Goal: Communication & Community: Ask a question

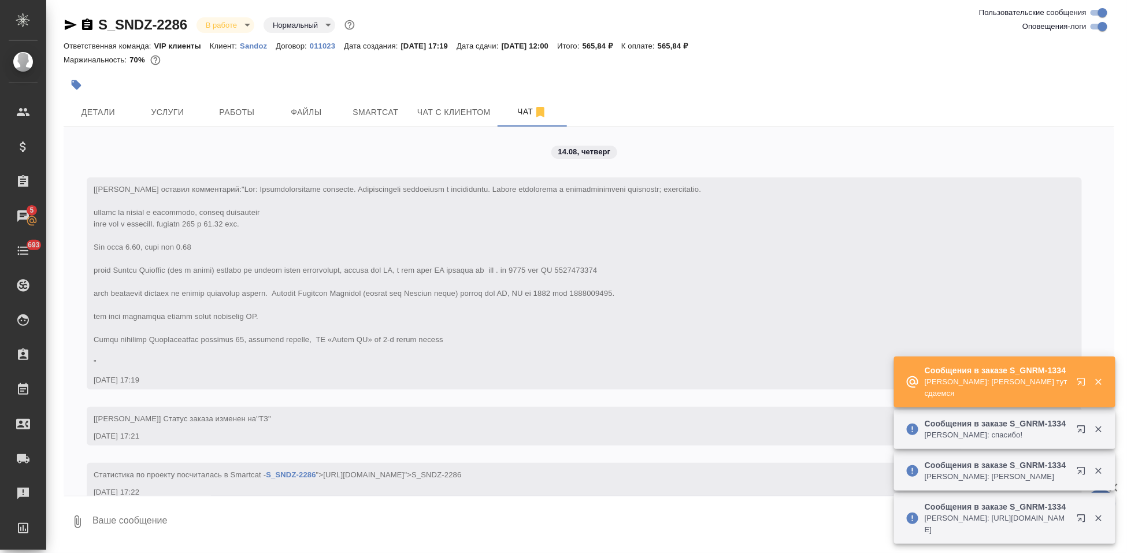
scroll to position [4139, 0]
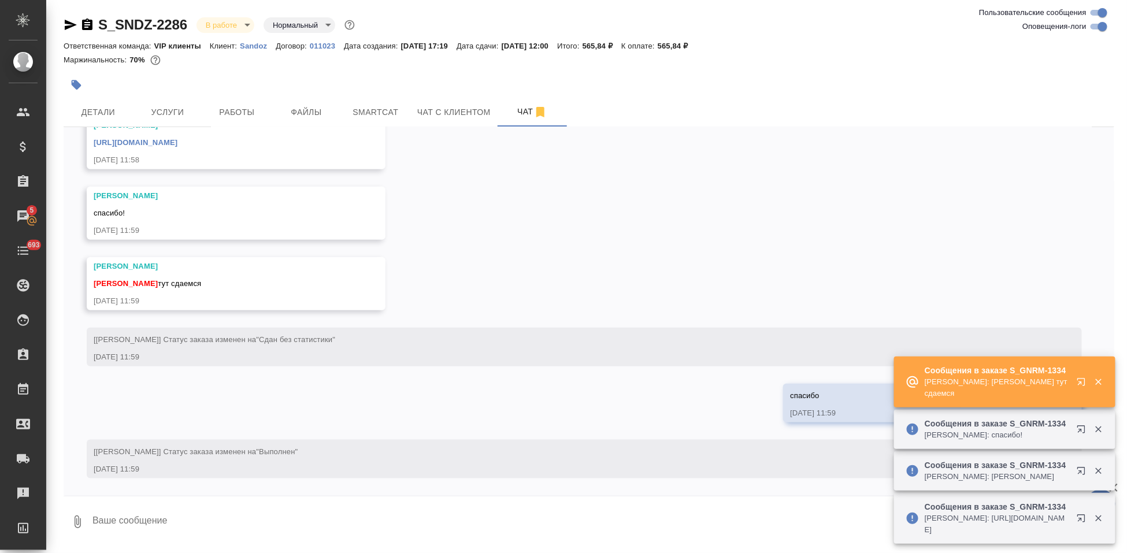
click at [1077, 378] on icon "button" at bounding box center [1084, 385] width 14 height 14
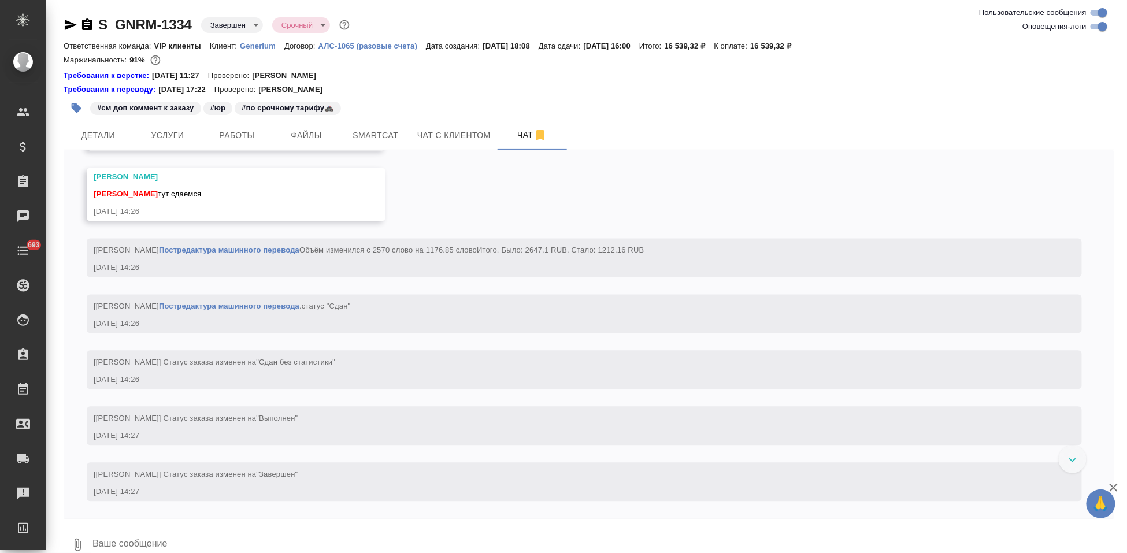
scroll to position [6531, 0]
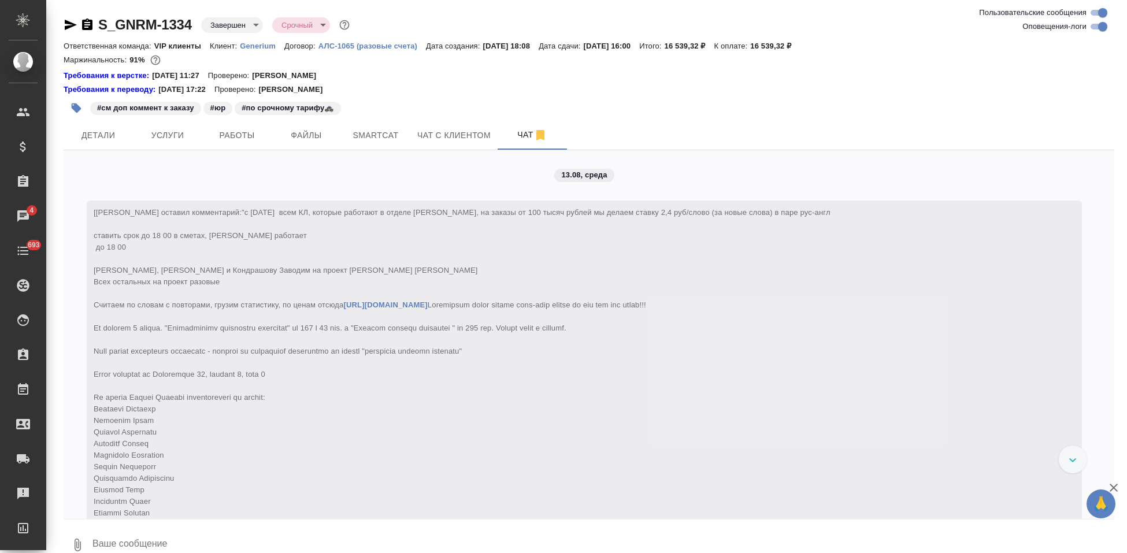
drag, startPoint x: 0, startPoint y: 0, endPoint x: 755, endPoint y: 443, distance: 875.7
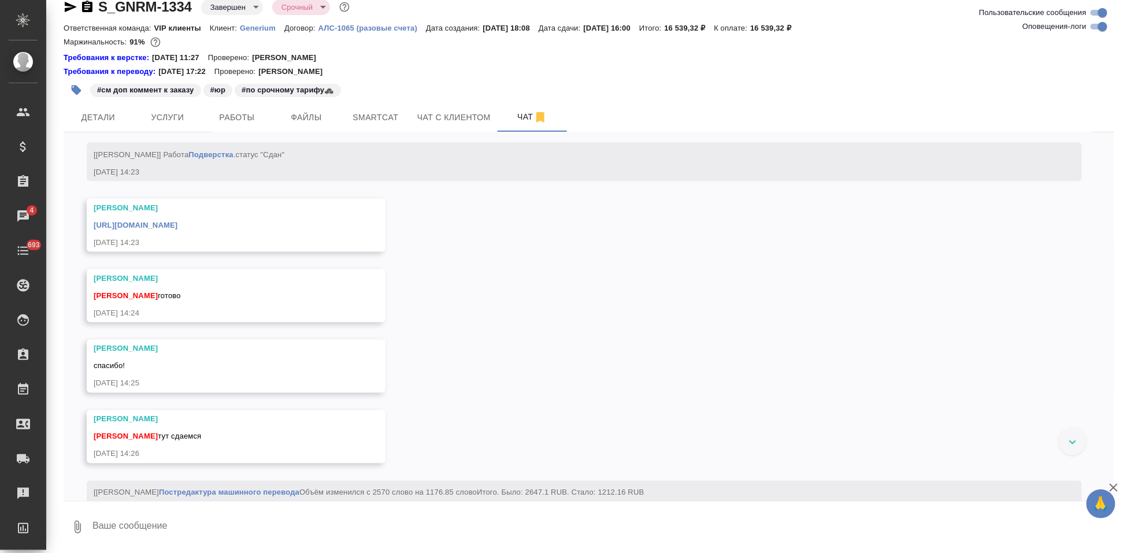
scroll to position [6592, 0]
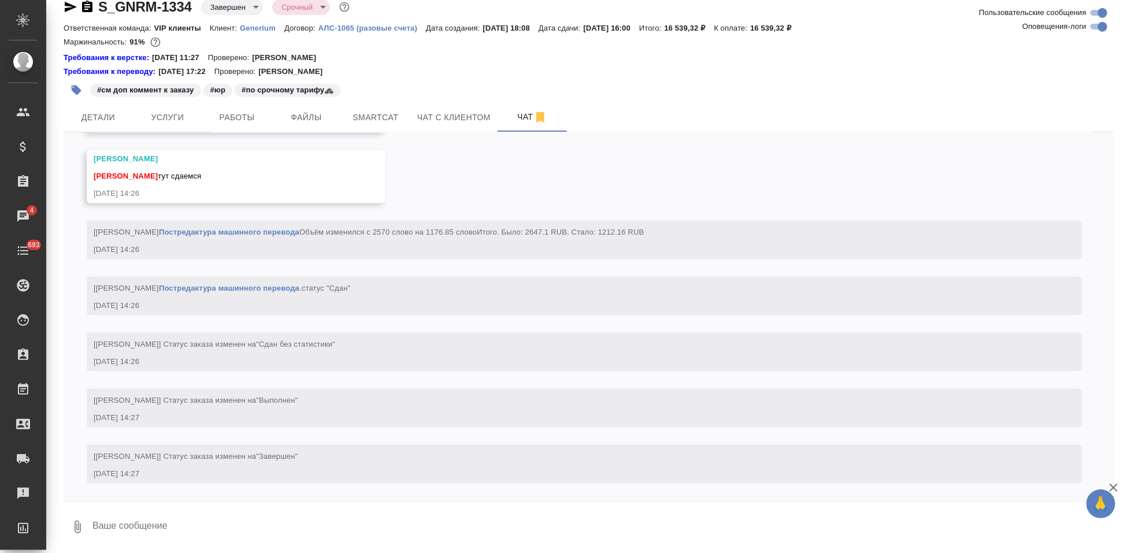
click at [224, 524] on textarea at bounding box center [602, 527] width 1023 height 39
type textarea "спасибо"
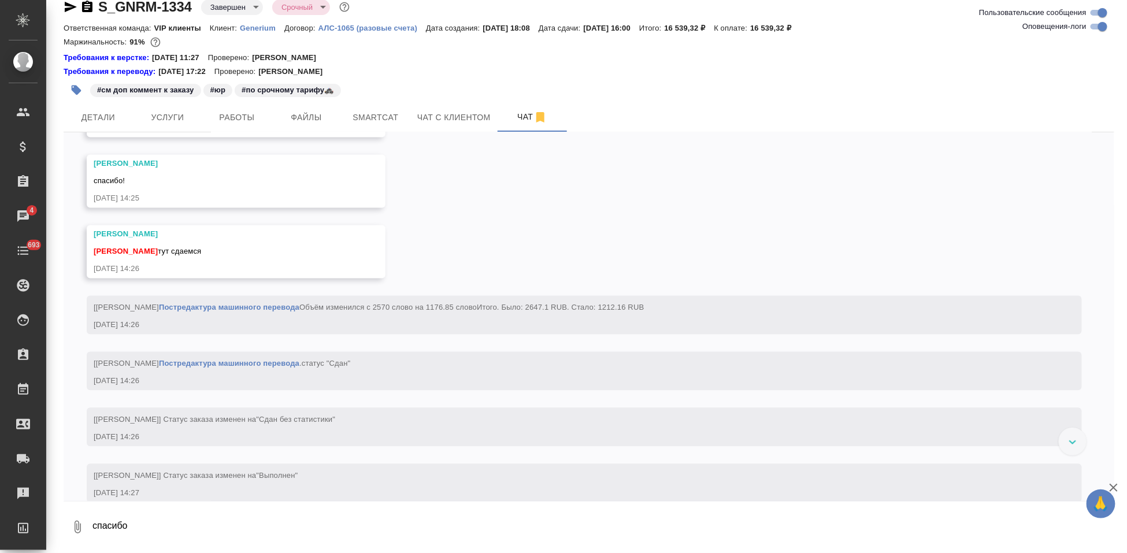
scroll to position [6391, 0]
click at [178, 45] on link "https://drive.awatera.com/apps/files/files/10101249?dir=/Shares/Generium/Orders…" at bounding box center [136, 40] width 84 height 9
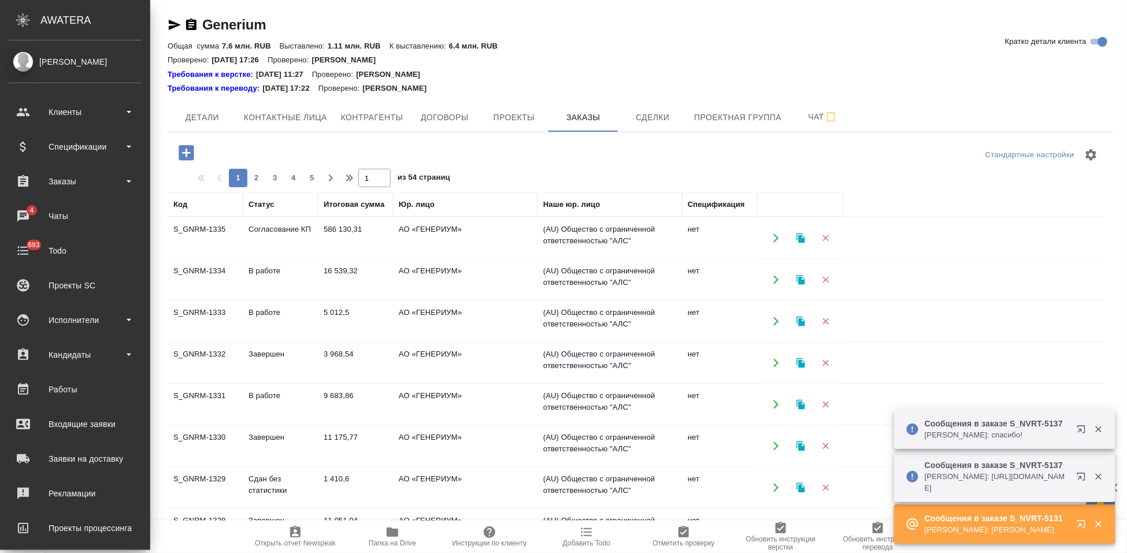
scroll to position [128, 0]
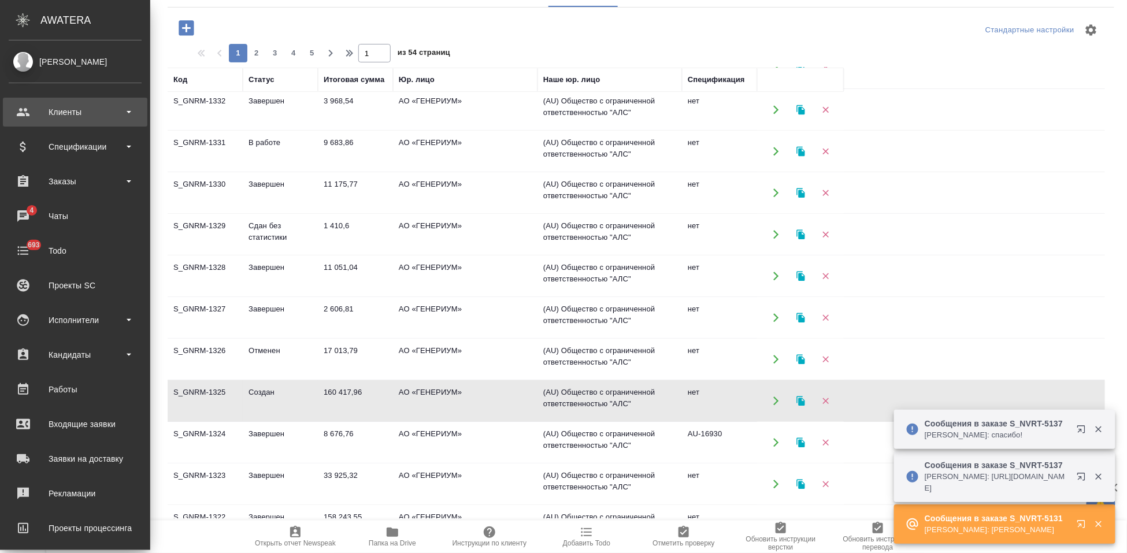
click at [19, 112] on div "Клиенты" at bounding box center [75, 111] width 133 height 17
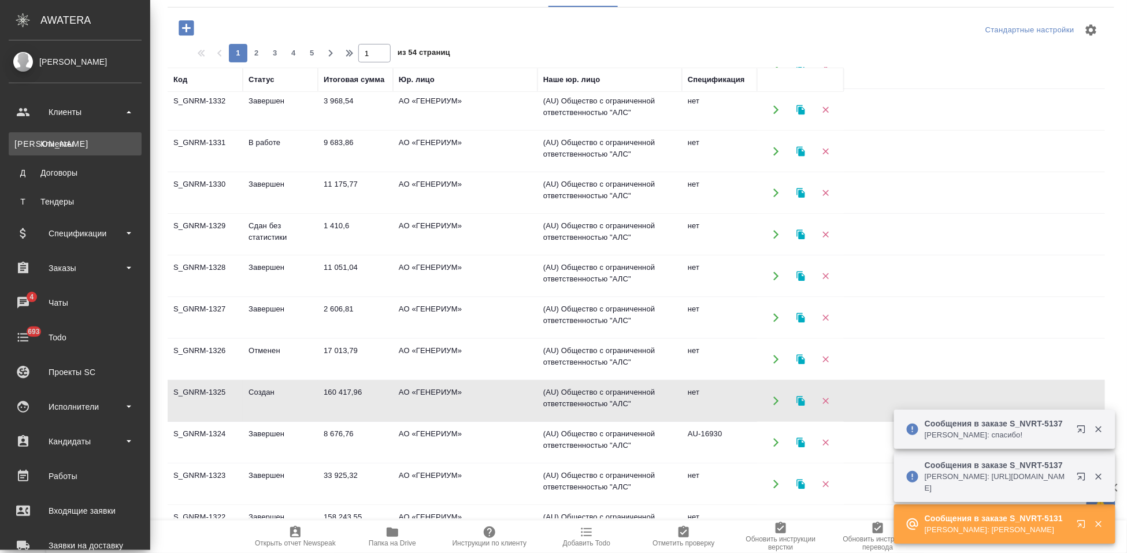
click at [72, 147] on div "Клиенты" at bounding box center [74, 144] width 121 height 12
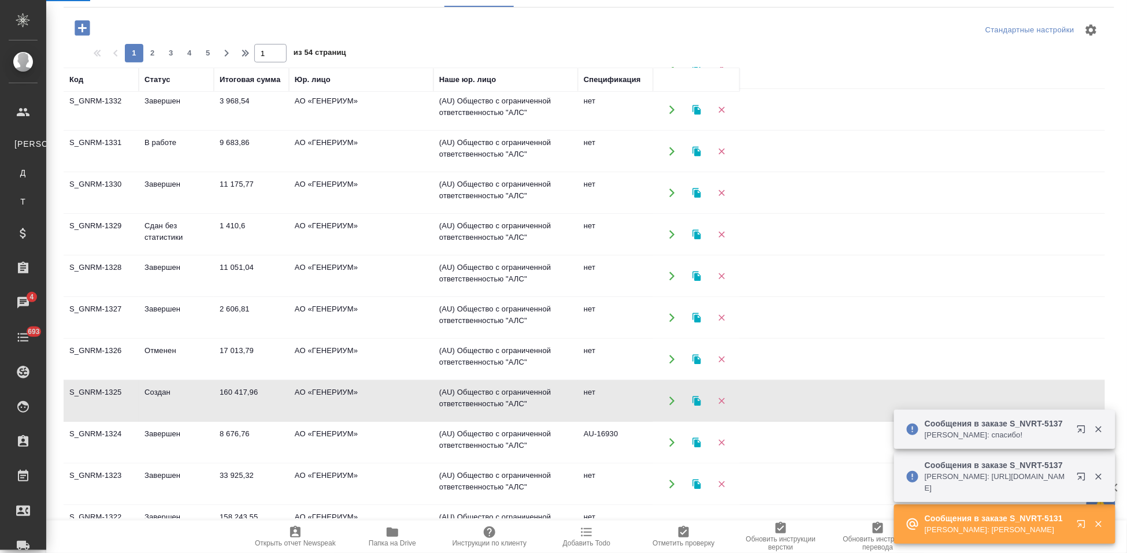
select select "RU"
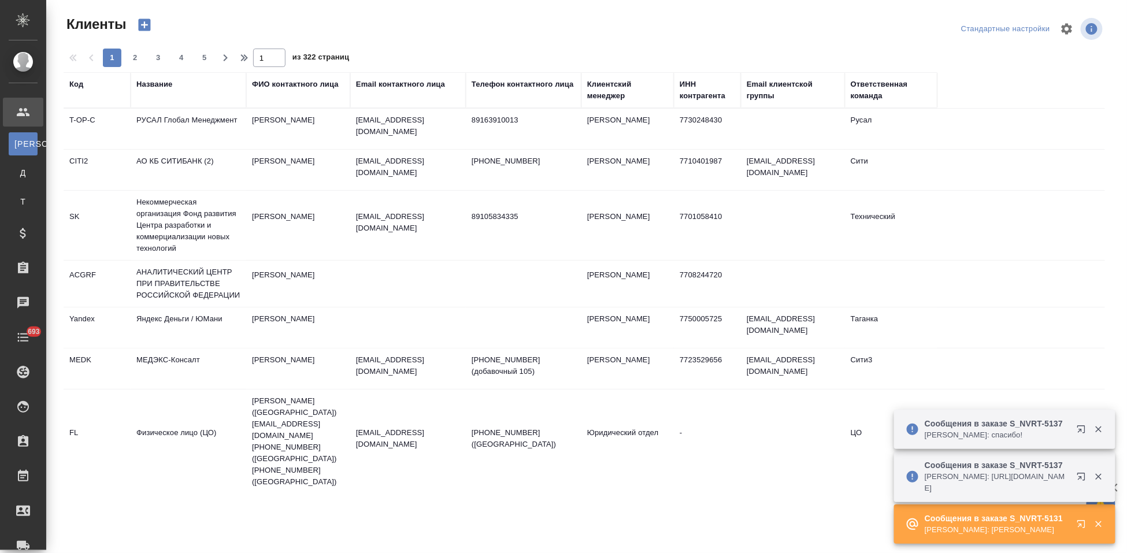
click at [79, 90] on div "Код" at bounding box center [76, 85] width 14 height 12
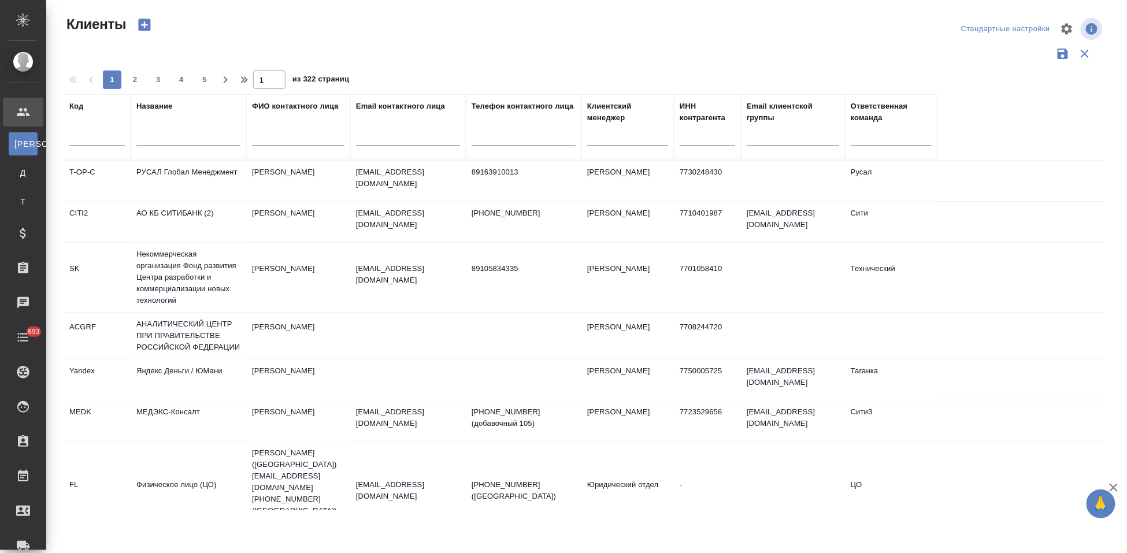
click at [97, 138] on input "text" at bounding box center [97, 138] width 56 height 14
type input "v"
type input "nvrt"
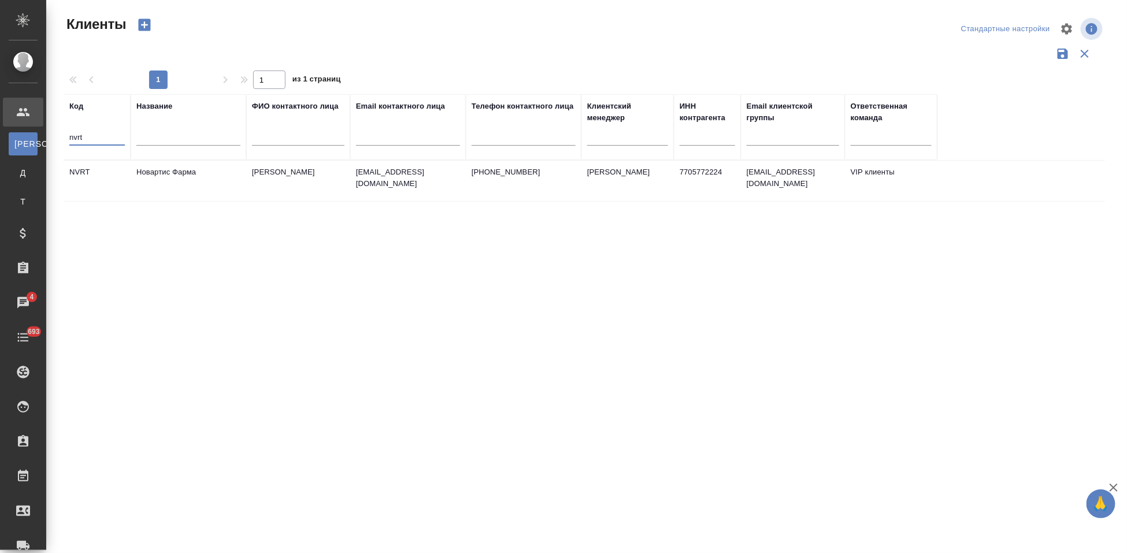
click at [261, 180] on td "Головина Дарья" at bounding box center [298, 181] width 104 height 40
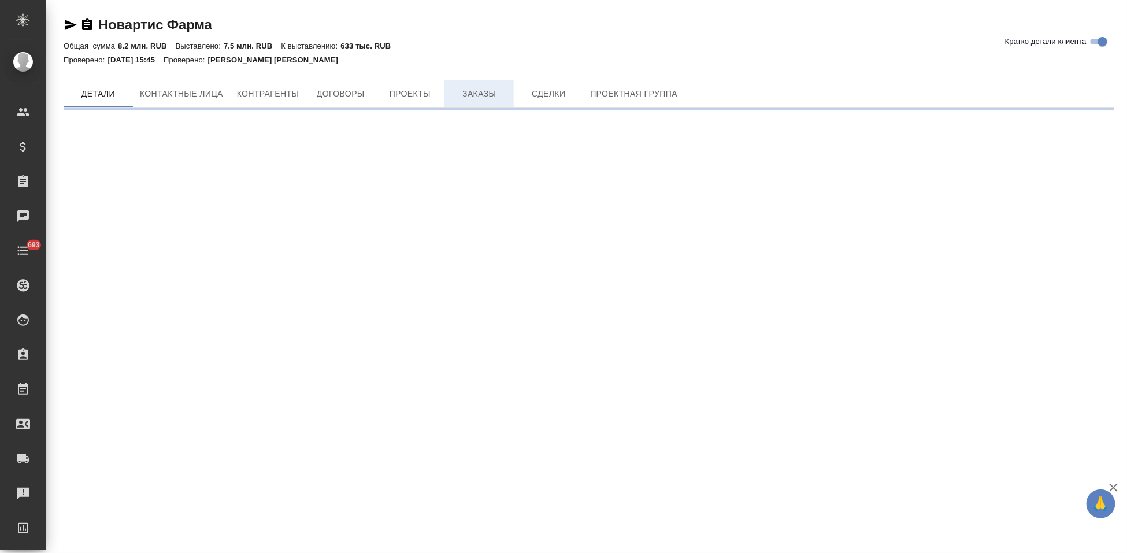
click at [490, 101] on span "Заказы" at bounding box center [480, 94] width 56 height 14
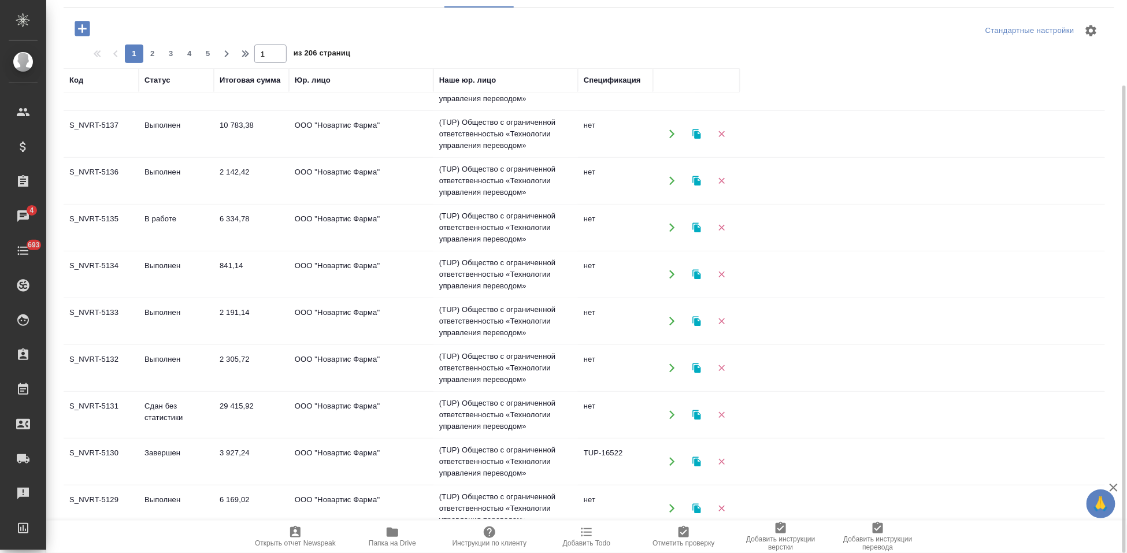
scroll to position [199, 0]
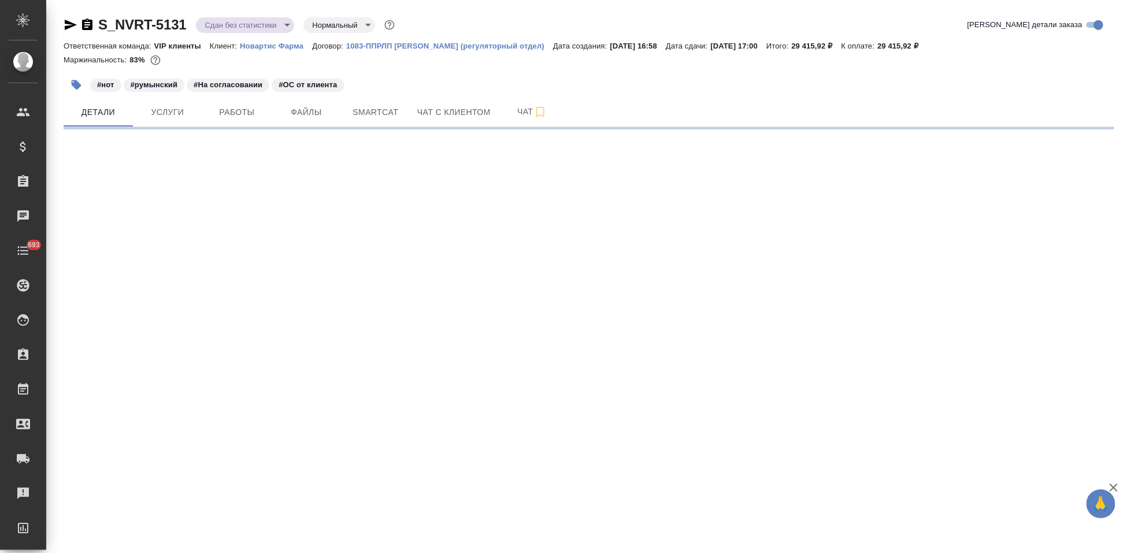
select select "RU"
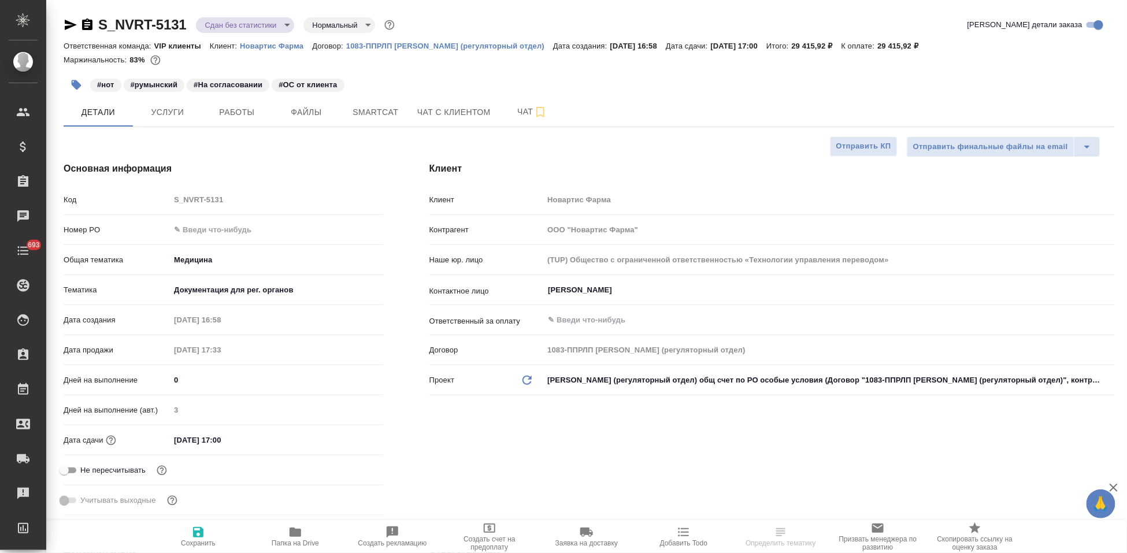
type textarea "x"
click at [523, 113] on span "Чат" at bounding box center [533, 112] width 56 height 14
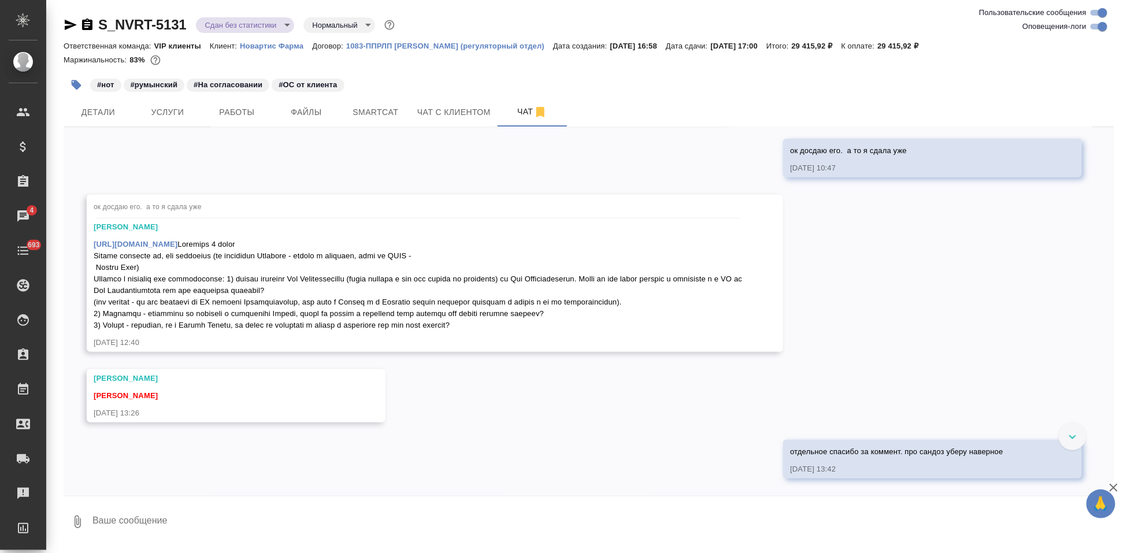
scroll to position [7731, 0]
click at [316, 515] on textarea at bounding box center [602, 521] width 1023 height 39
paste textarea
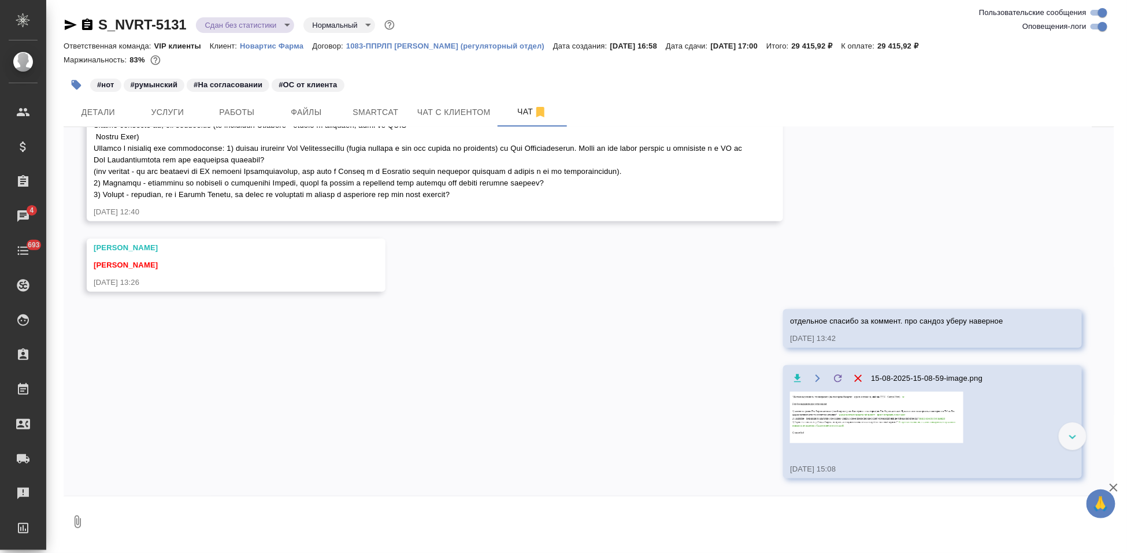
scroll to position [7858, 0]
click at [469, 519] on textarea at bounding box center [602, 521] width 1023 height 39
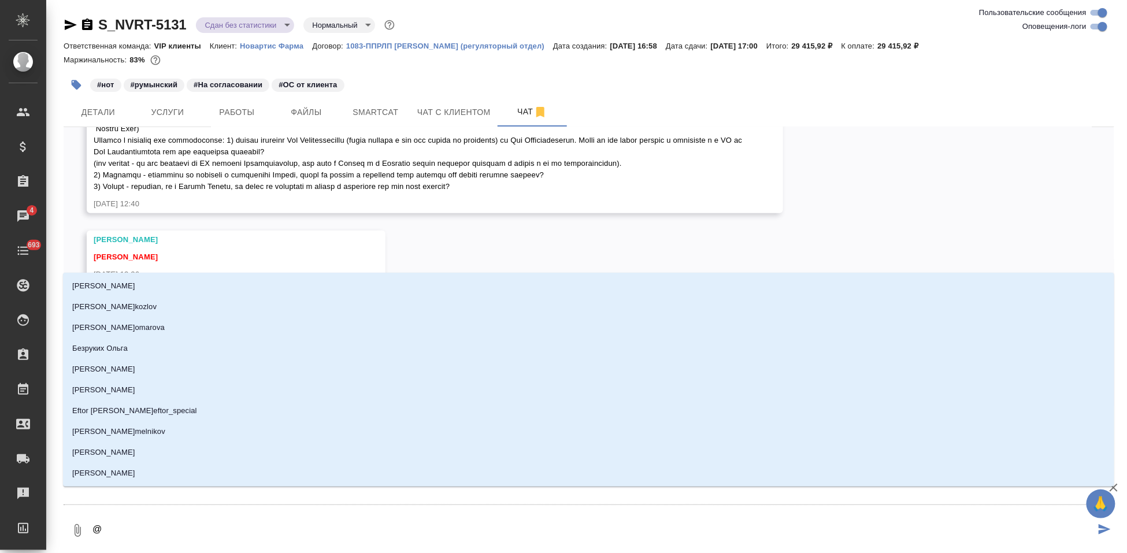
type textarea "@б"
type input "б"
type textarea "@бо"
type input "бо"
type textarea "@боз"
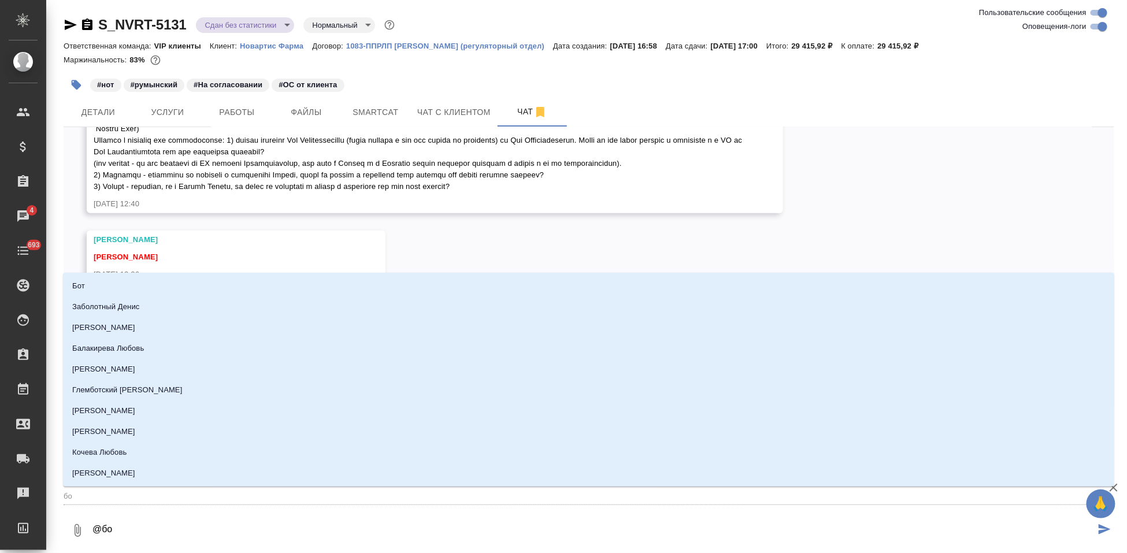
type input "боз"
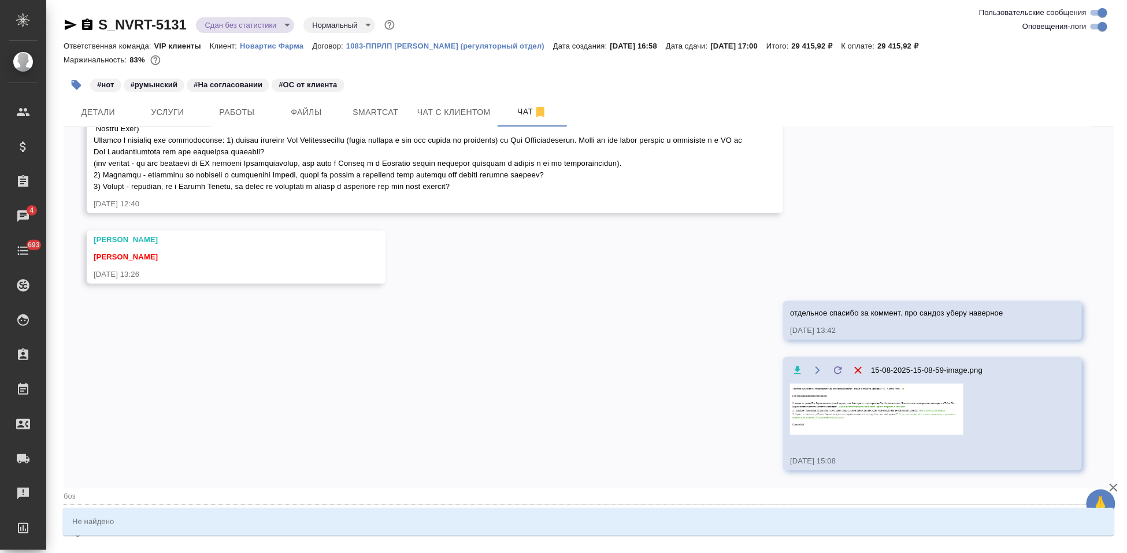
type textarea "@бо"
type input "бо"
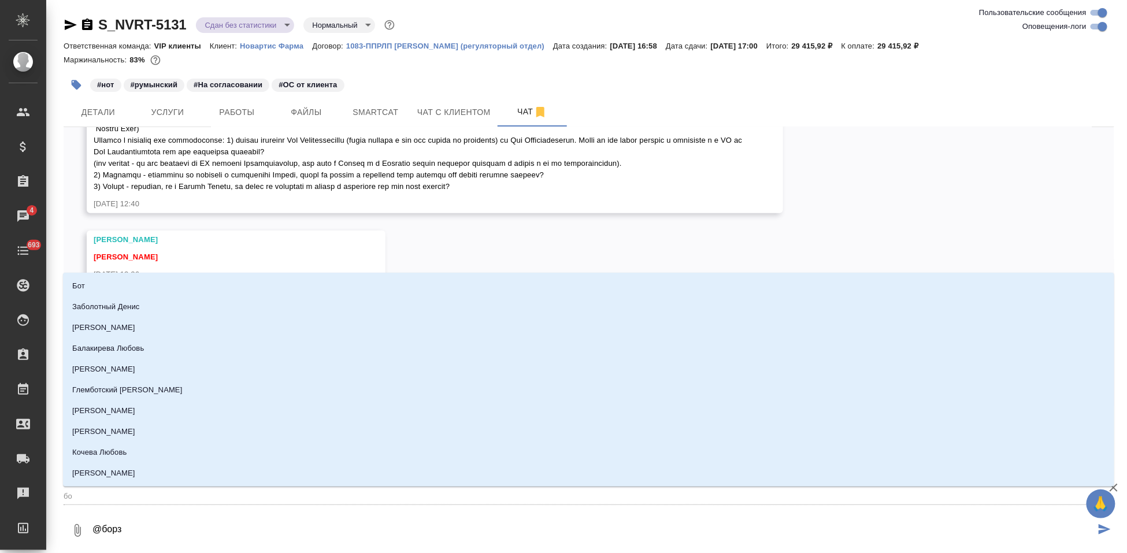
type textarea "@борзо"
type input "борзо"
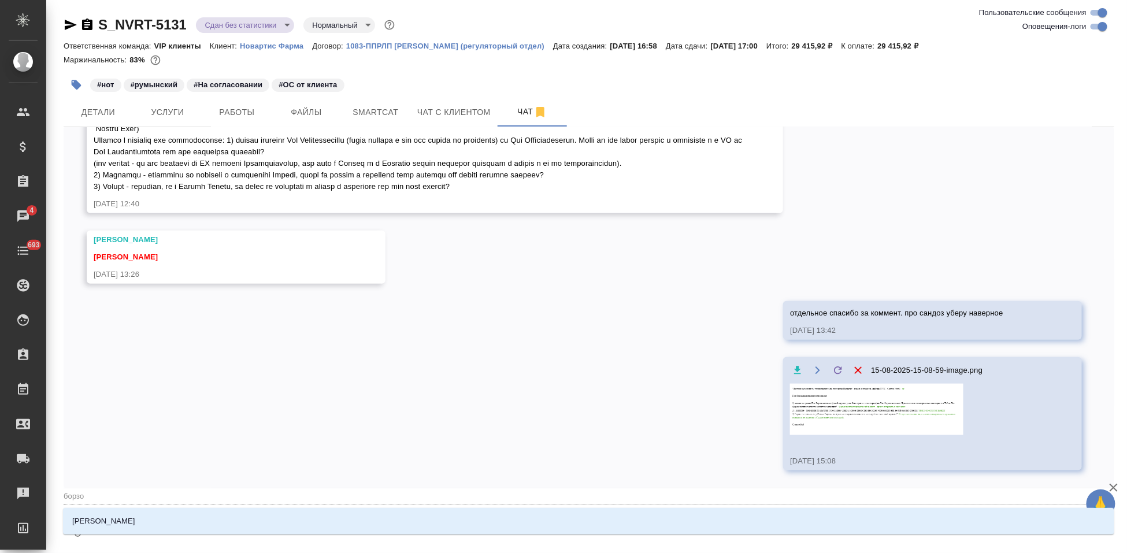
type textarea "@[PERSON_NAME]"
type input "[PERSON_NAME]"
type textarea "@[PERSON_NAME]"
type input "[PERSON_NAME]"
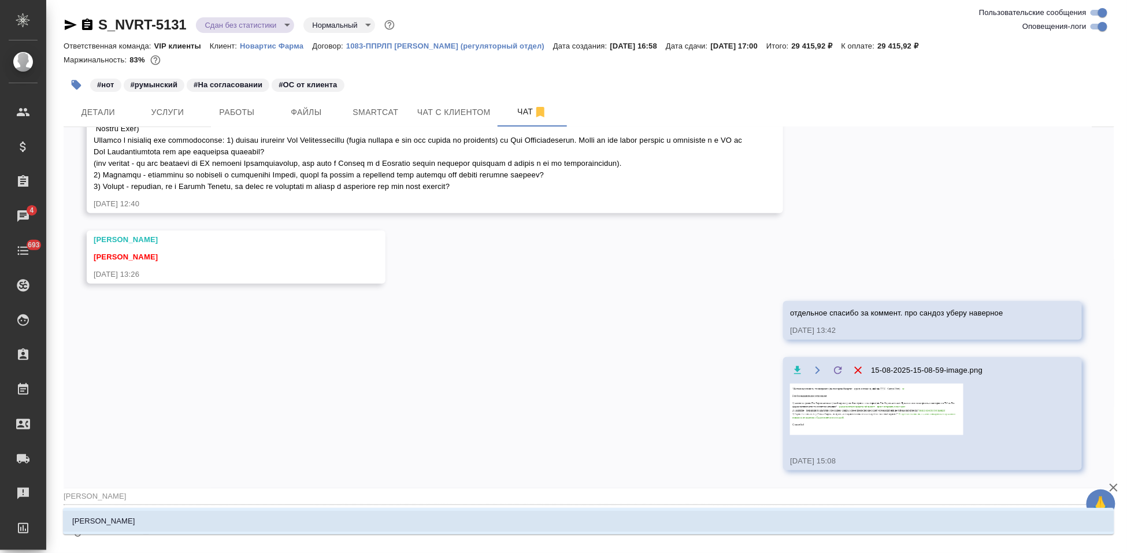
click at [661, 528] on li "[PERSON_NAME]" at bounding box center [589, 521] width 1052 height 21
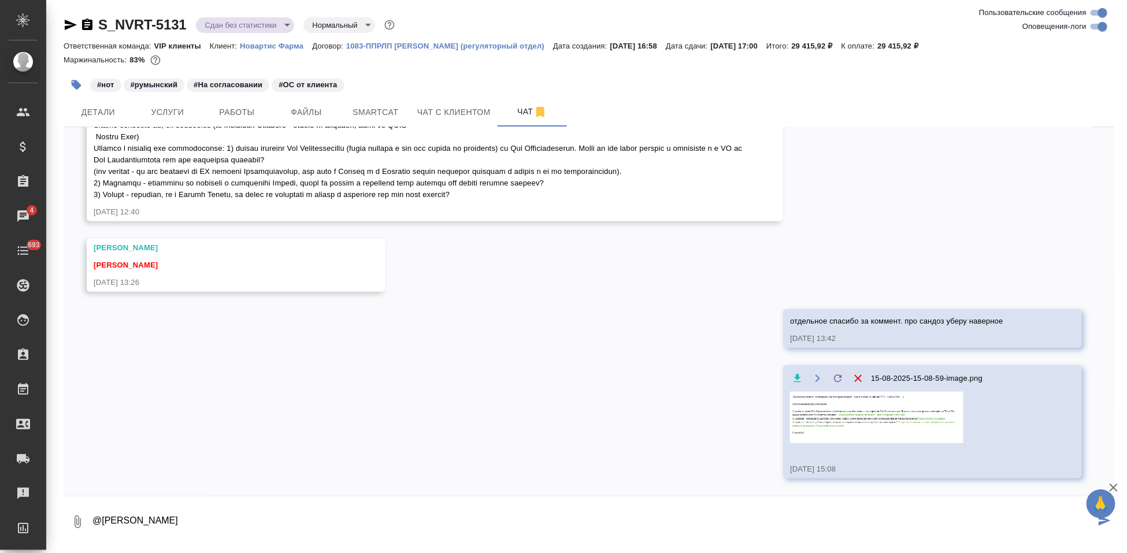
type textarea "@[PERSON_NAME]"
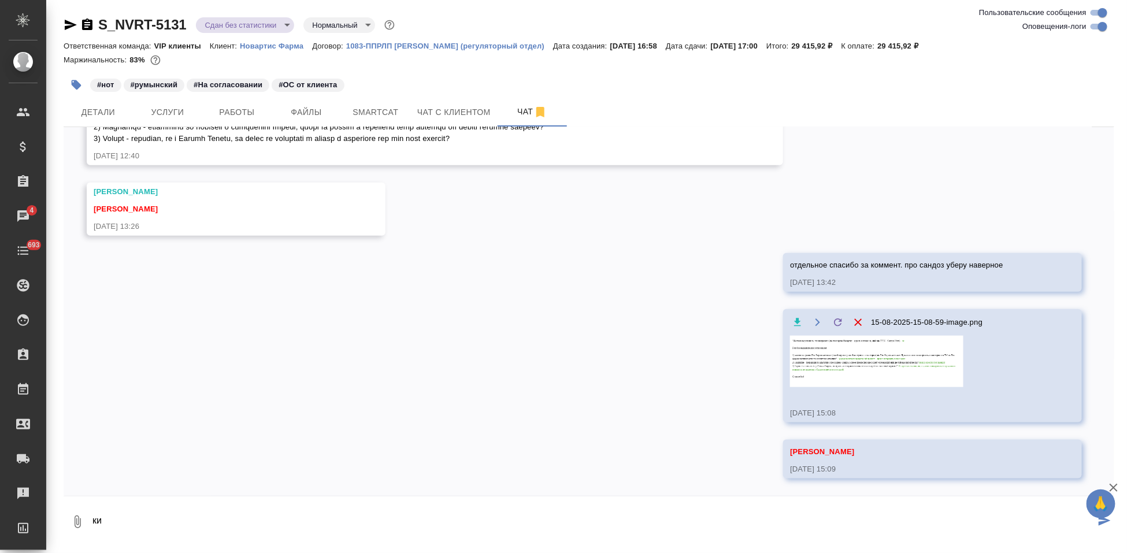
scroll to position [7966, 0]
type textarea "кинь в меня итоговыми файлами пож"
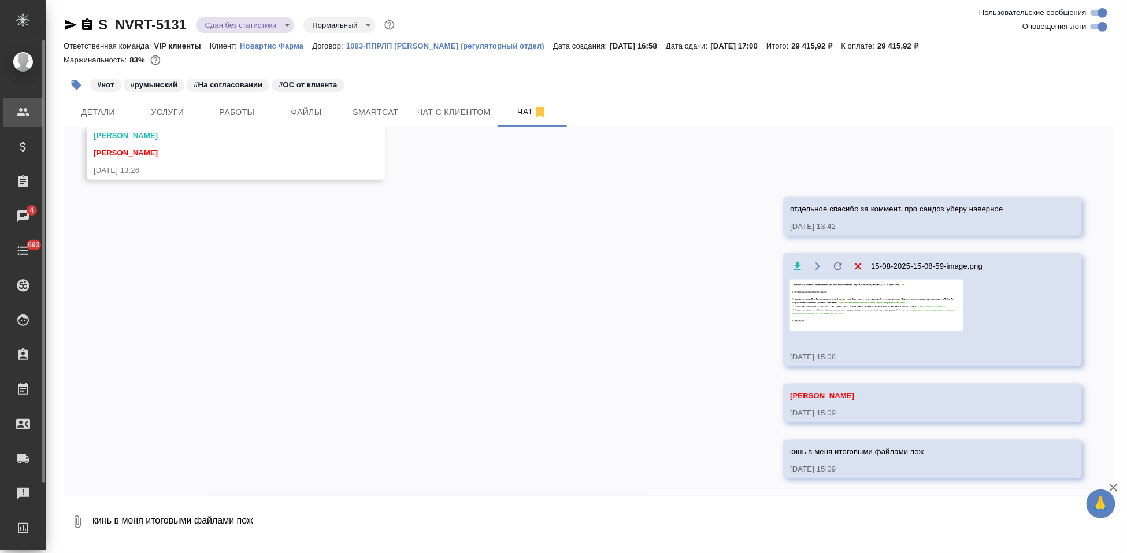
scroll to position [8022, 0]
